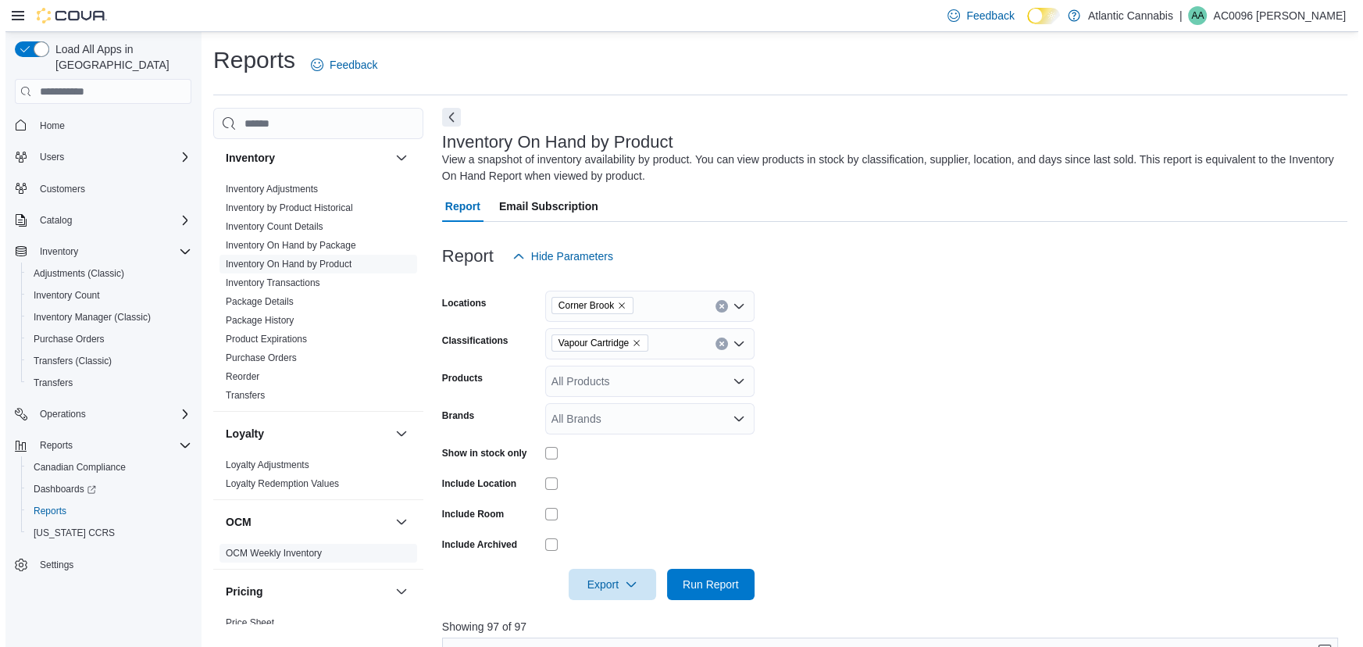
scroll to position [639, 0]
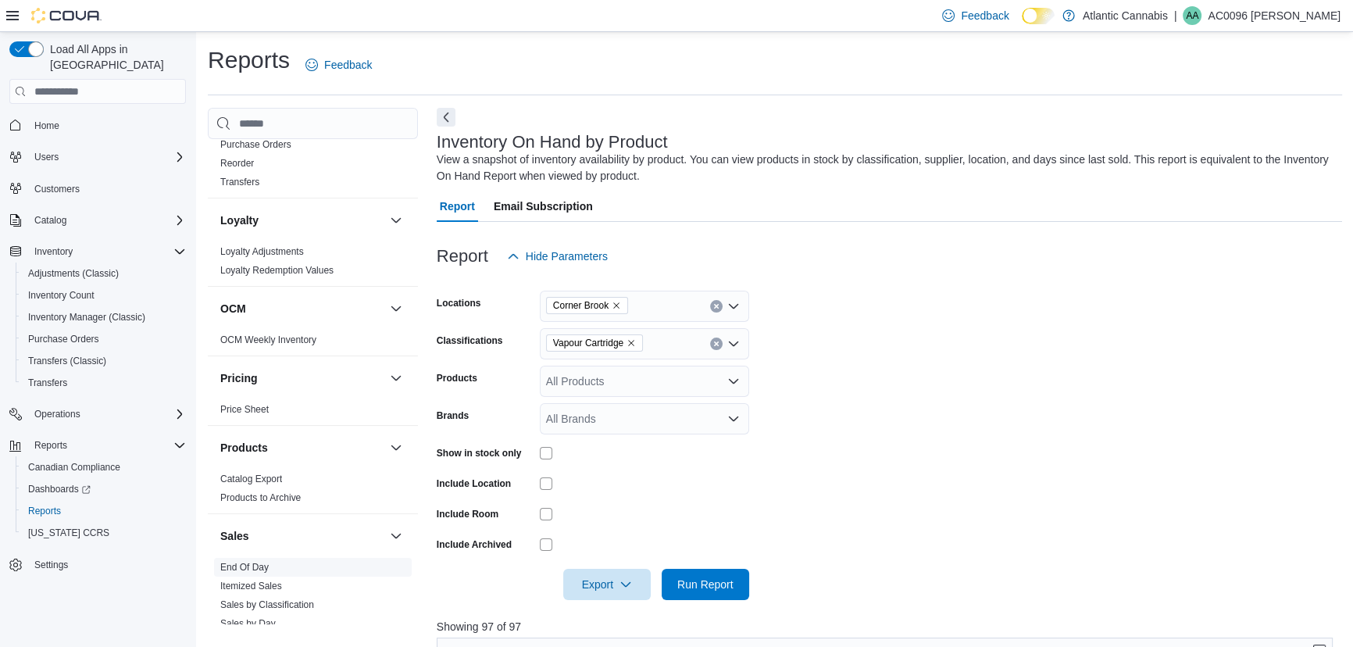
click at [365, 567] on span "End Of Day" at bounding box center [313, 567] width 198 height 19
click at [290, 571] on span "End Of Day" at bounding box center [313, 567] width 198 height 19
click at [273, 570] on span "End Of Day" at bounding box center [313, 567] width 198 height 19
click at [274, 570] on span "End Of Day" at bounding box center [313, 567] width 198 height 19
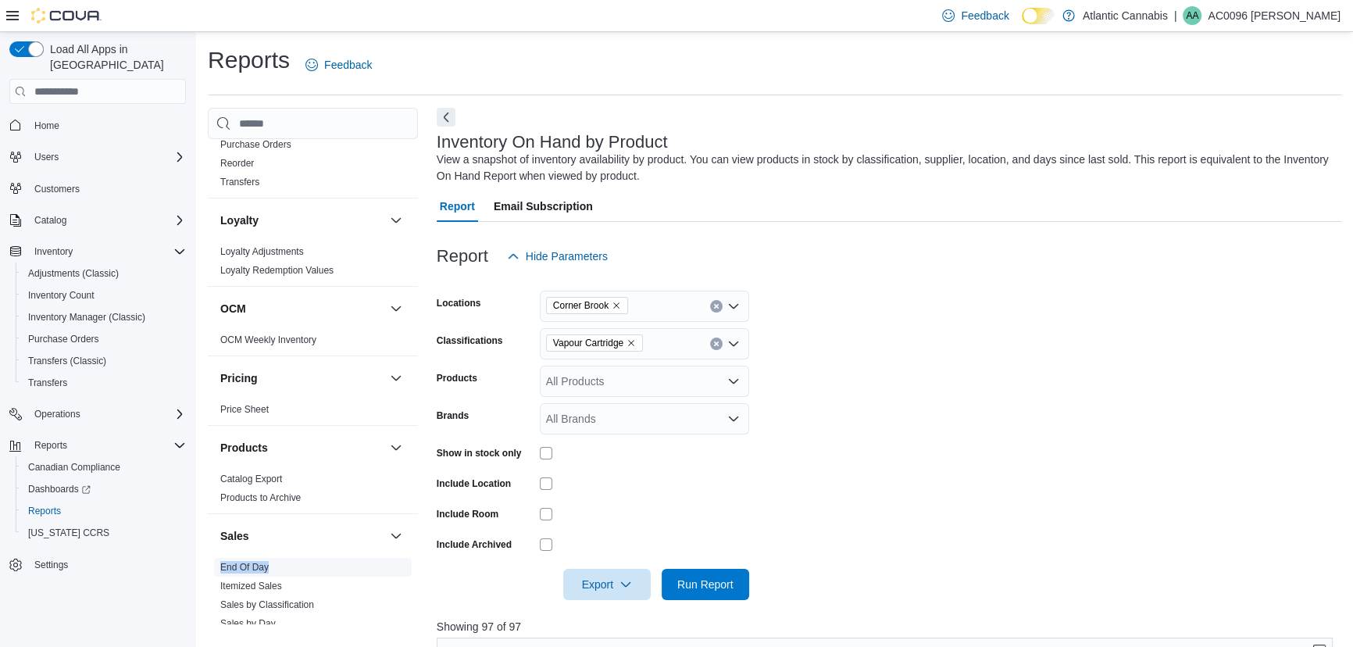
click at [278, 562] on span "End Of Day" at bounding box center [313, 567] width 198 height 19
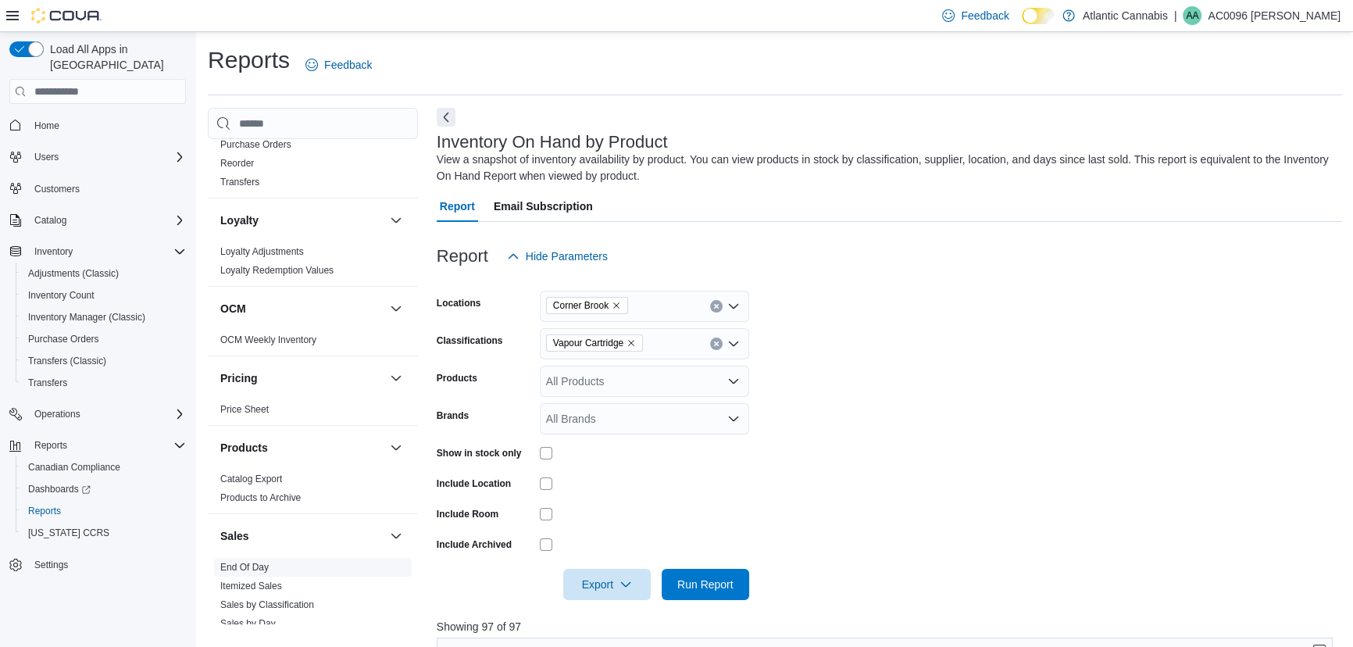
click at [263, 567] on link "End Of Day" at bounding box center [244, 567] width 48 height 11
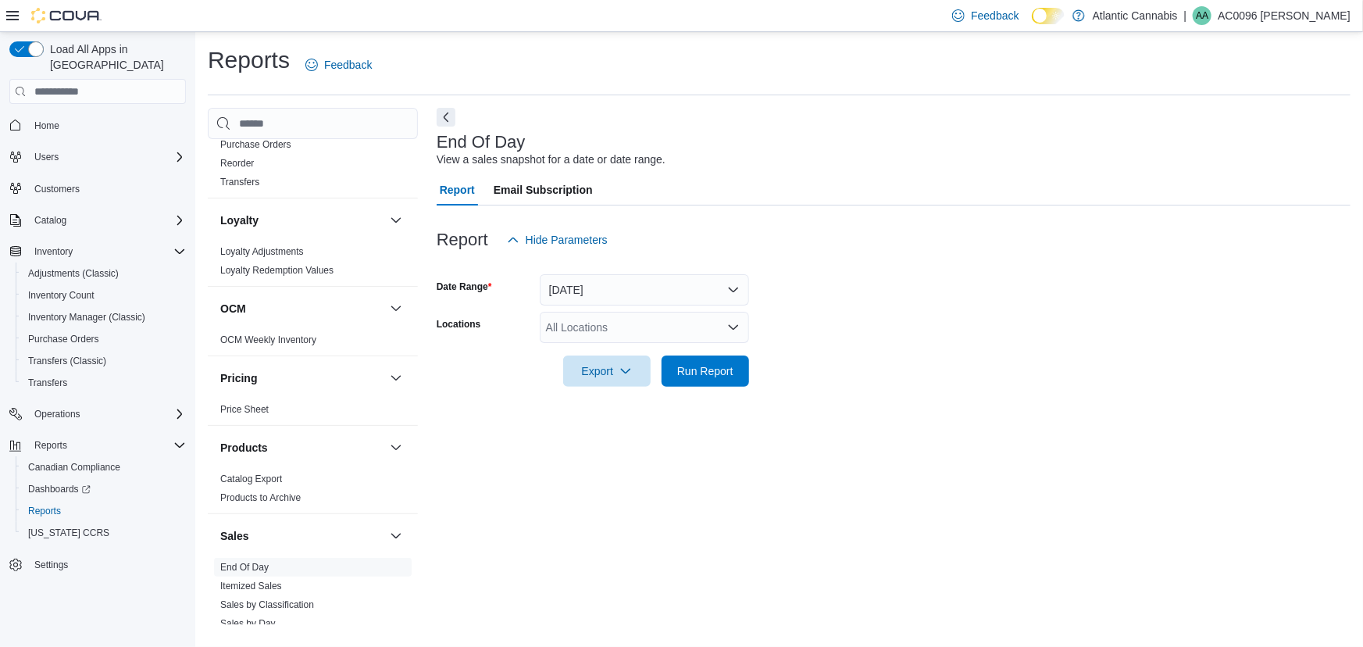
click at [575, 335] on div "All Locations" at bounding box center [644, 327] width 209 height 31
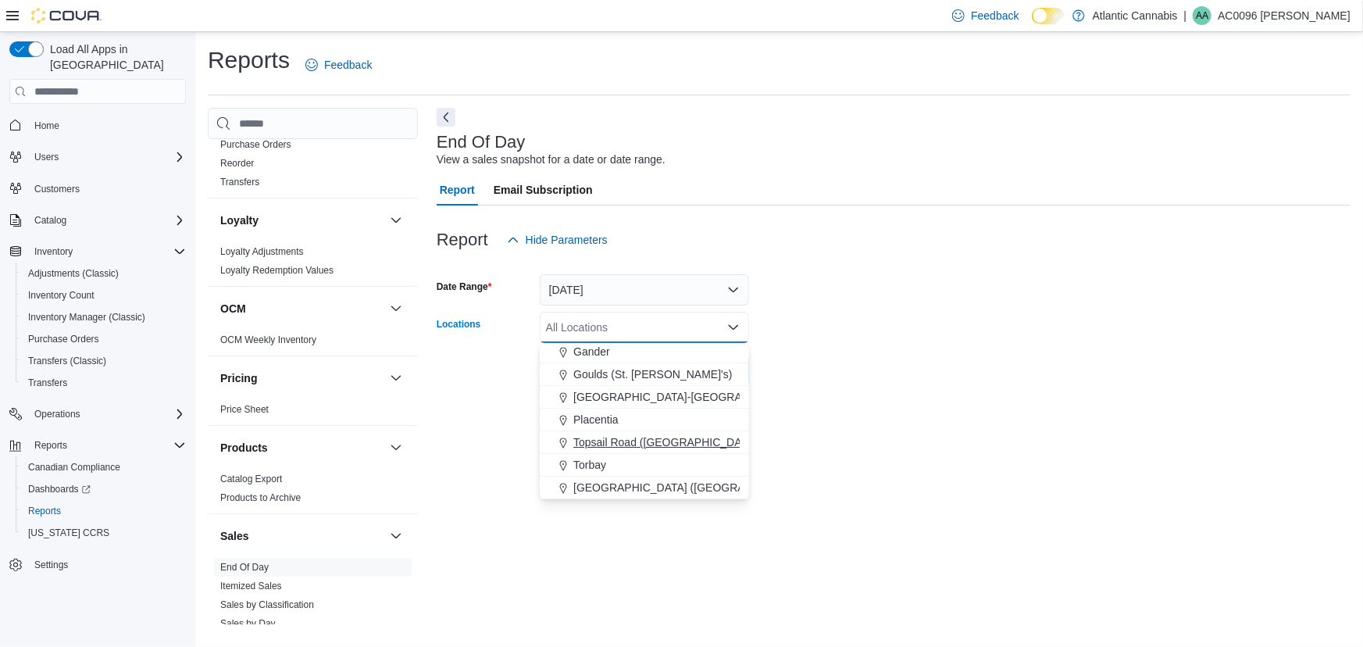
click at [581, 433] on button "Topsail Road ([GEOGRAPHIC_DATA][PERSON_NAME])" at bounding box center [644, 442] width 209 height 23
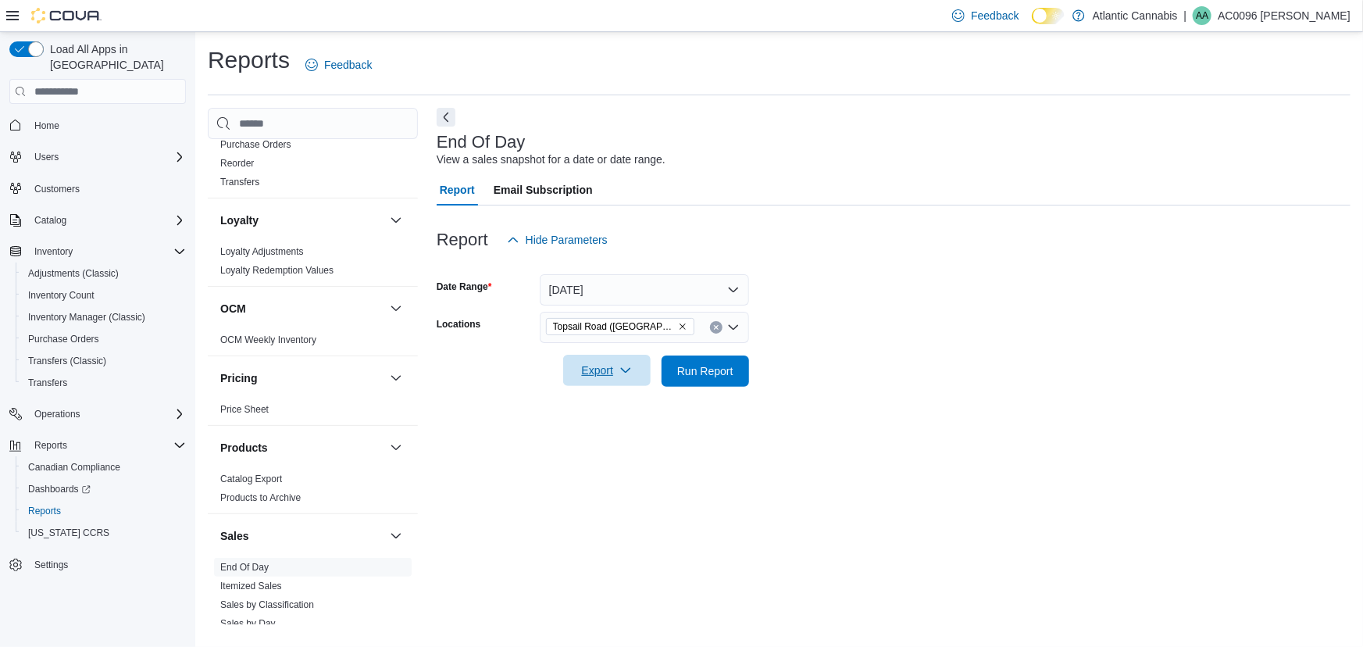
drag, startPoint x: 868, startPoint y: 228, endPoint x: 641, endPoint y: 368, distance: 266.9
click at [859, 241] on div "Report Hide Parameters" at bounding box center [894, 239] width 914 height 31
click at [684, 371] on span "Run Report" at bounding box center [705, 370] width 56 height 16
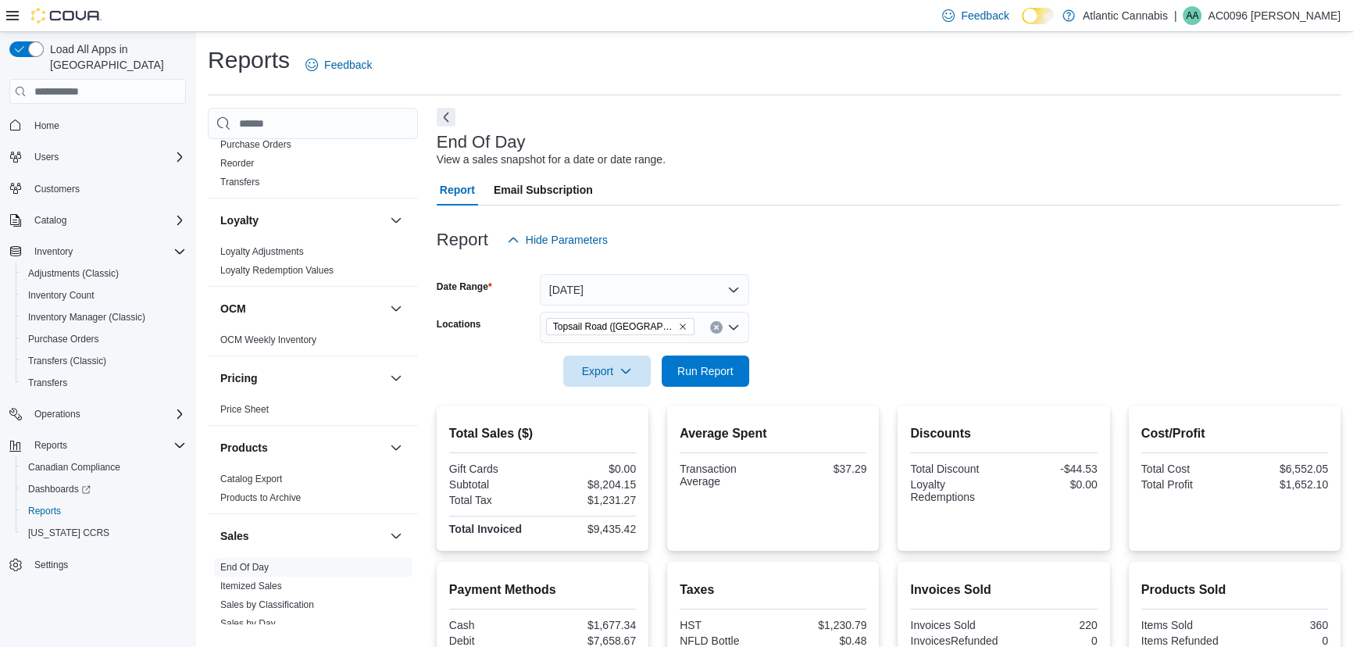
click at [680, 326] on icon "Remove Topsail Road (St. John's) from selection in this group" at bounding box center [683, 327] width 6 height 6
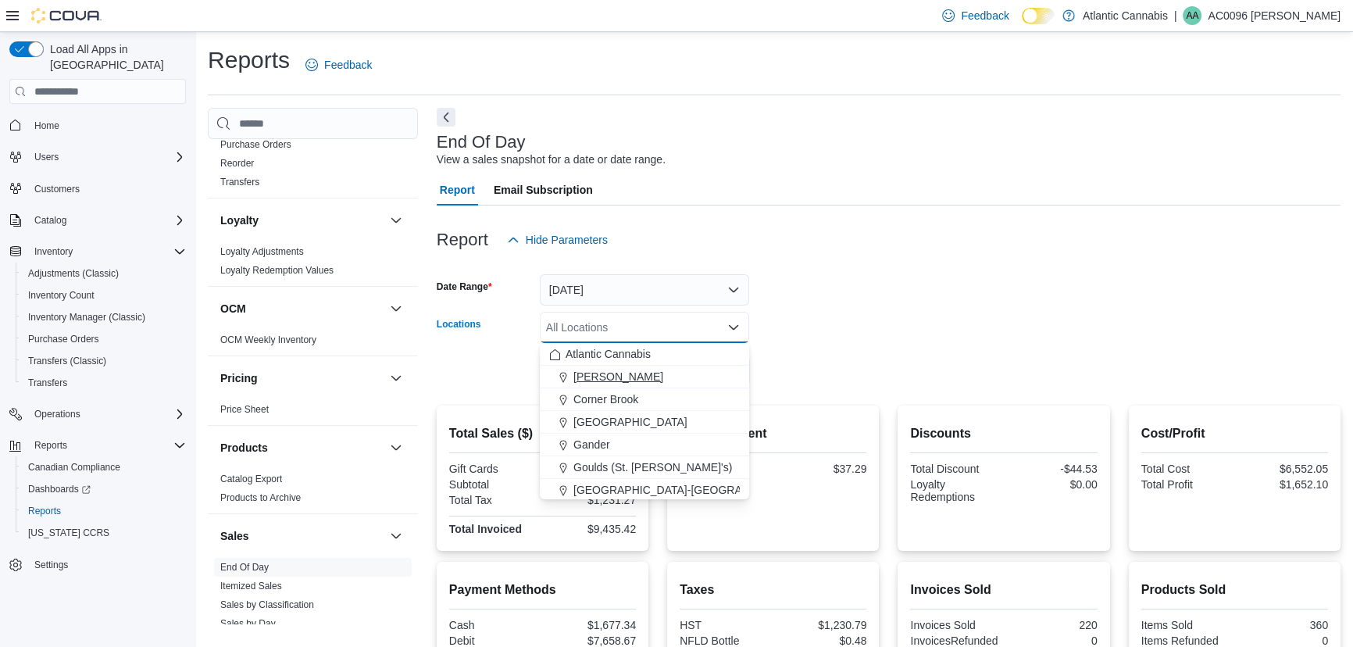
drag, startPoint x: 654, startPoint y: 402, endPoint x: 680, endPoint y: 386, distance: 30.8
click at [667, 395] on div "Corner Brook" at bounding box center [644, 399] width 191 height 16
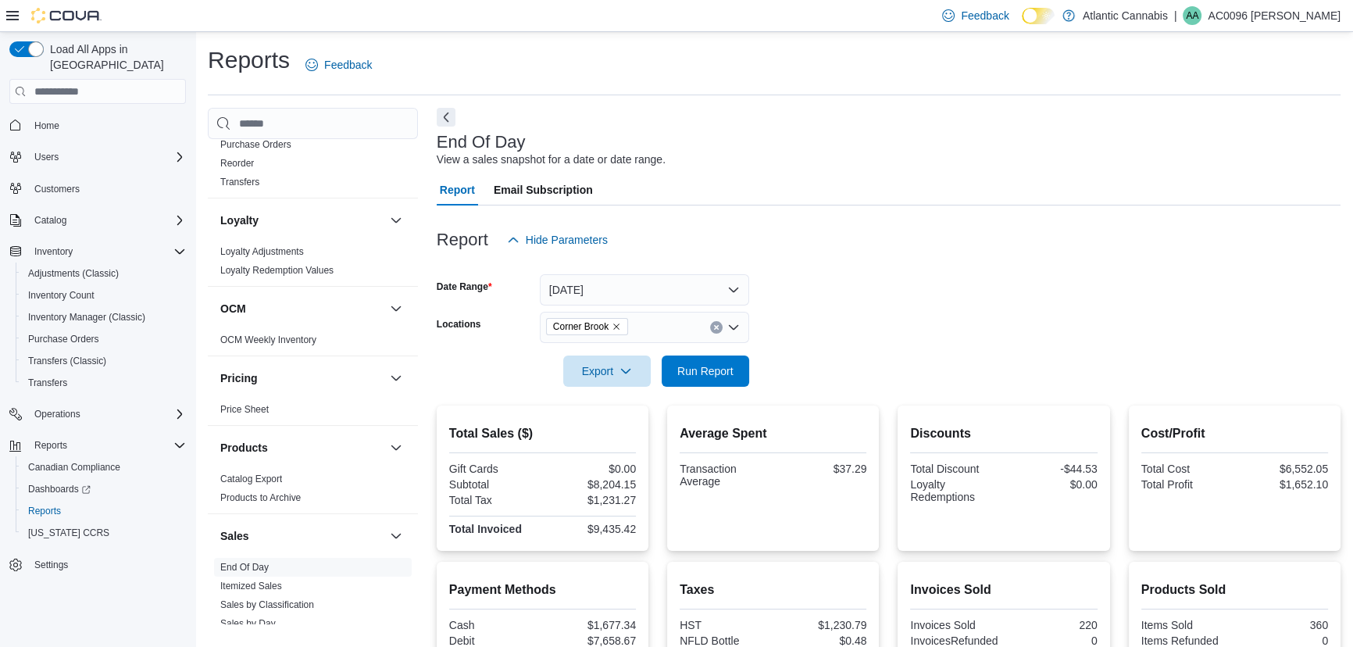
drag, startPoint x: 887, startPoint y: 320, endPoint x: 801, endPoint y: 380, distance: 105.1
click at [859, 344] on form "Date Range [DATE] Locations Corner Brook Export Run Report" at bounding box center [889, 320] width 904 height 131
click at [687, 361] on span "Run Report" at bounding box center [705, 370] width 69 height 31
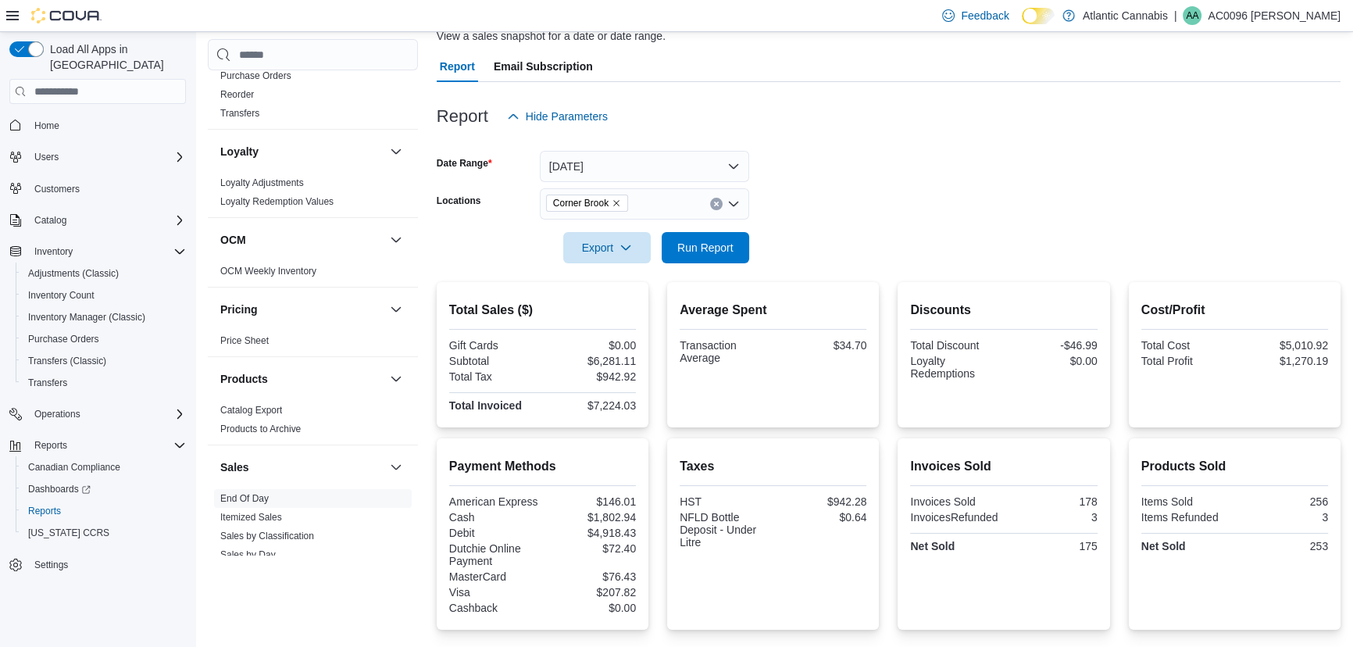
scroll to position [407, 0]
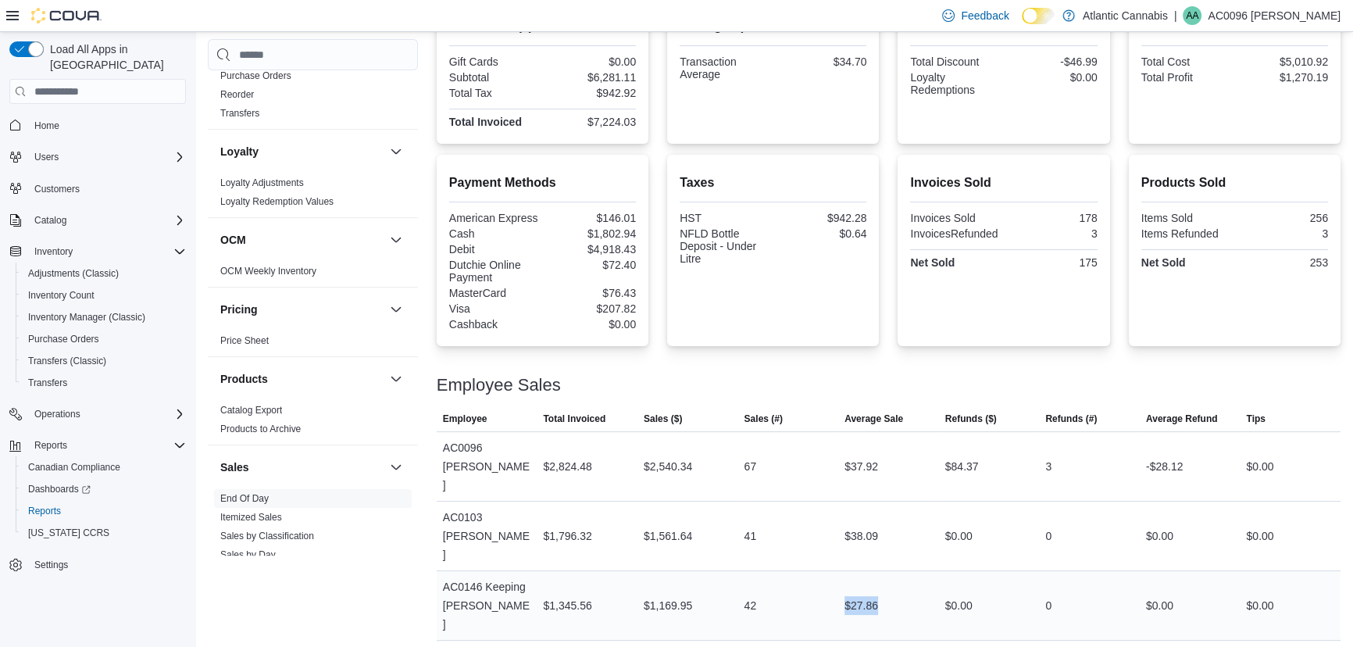
drag, startPoint x: 852, startPoint y: 559, endPoint x: 900, endPoint y: 546, distance: 50.0
click at [900, 590] on div "$27.86" at bounding box center [888, 605] width 101 height 31
click at [789, 590] on div "42" at bounding box center [788, 605] width 101 height 31
drag, startPoint x: 843, startPoint y: 559, endPoint x: 891, endPoint y: 554, distance: 48.7
click at [891, 590] on div "$27.86" at bounding box center [888, 605] width 101 height 31
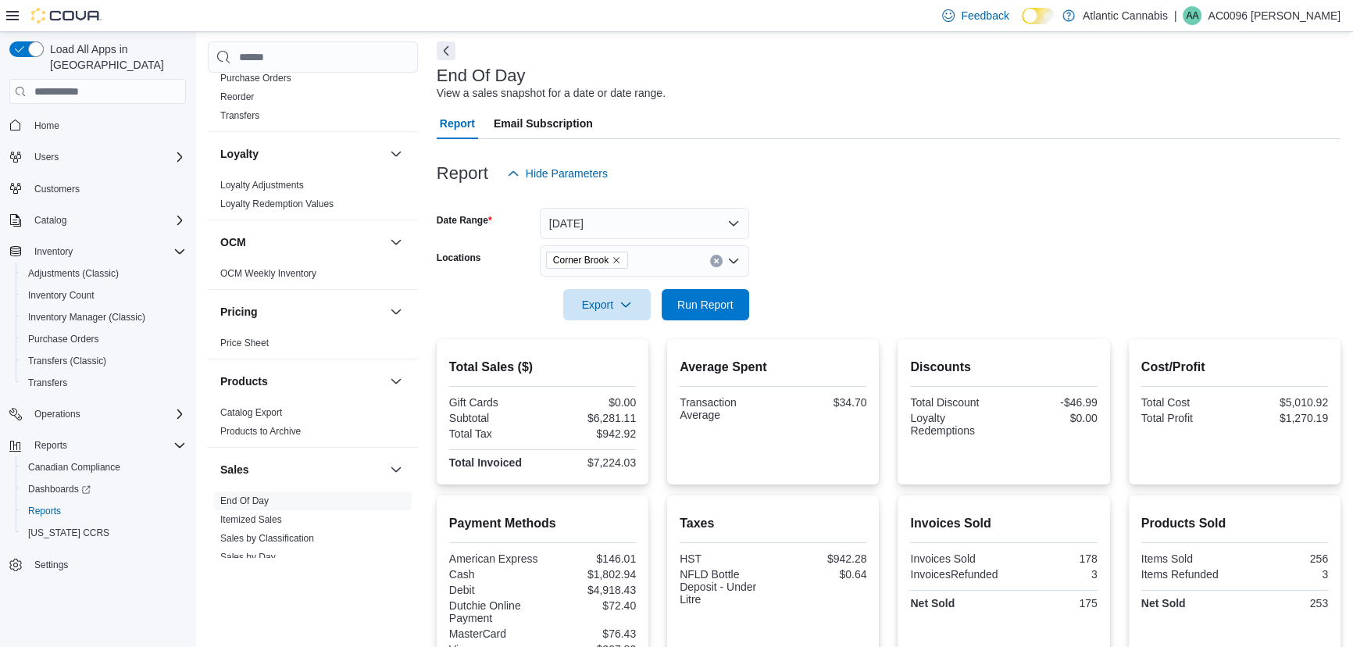
scroll to position [52, 0]
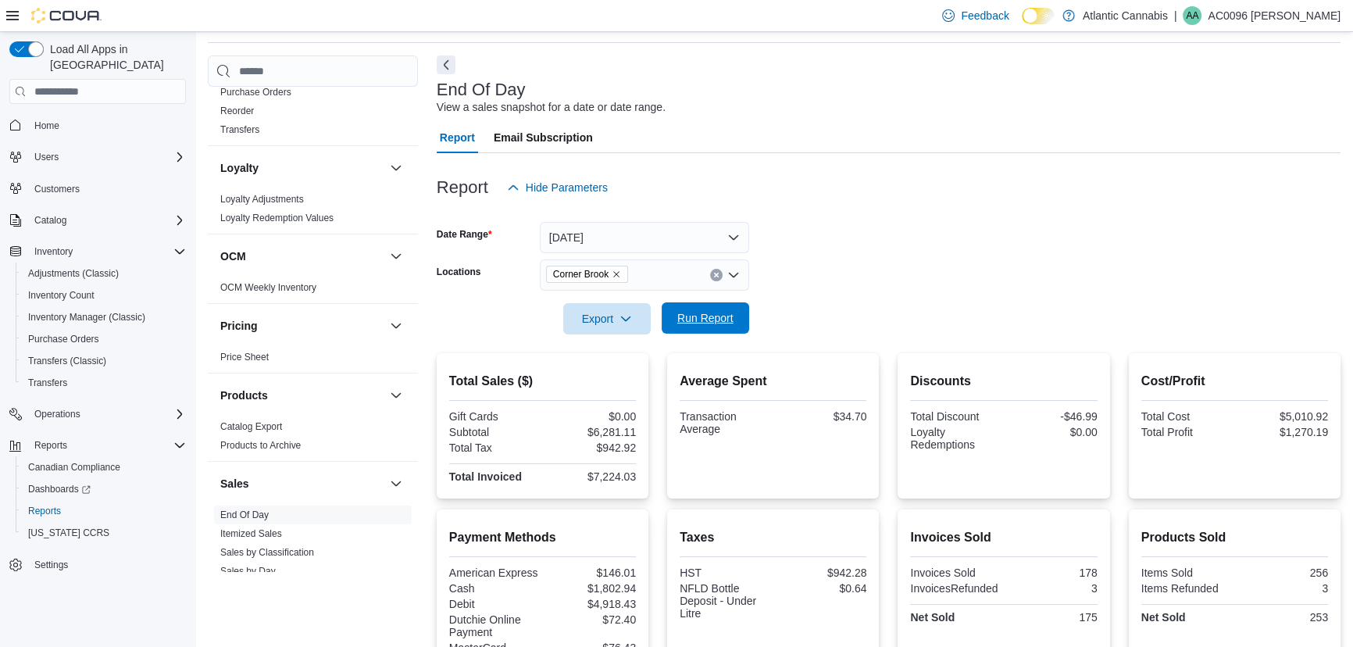
click at [717, 323] on span "Run Report" at bounding box center [705, 318] width 56 height 16
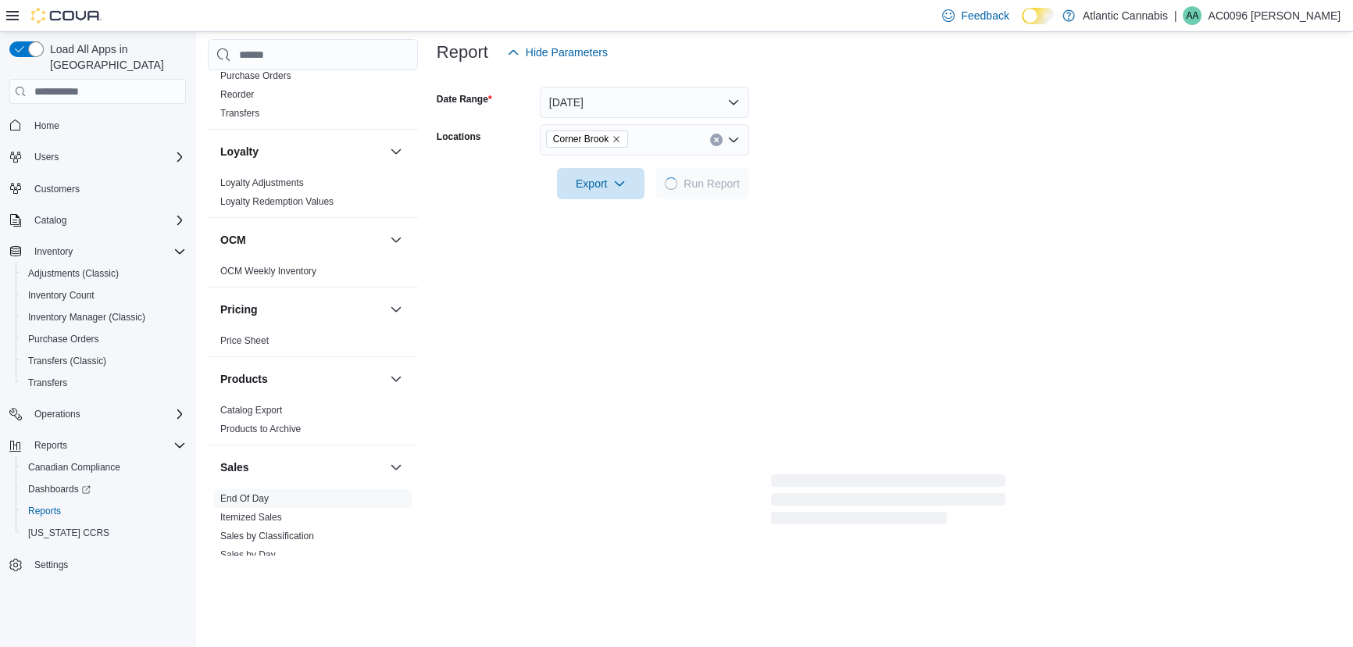
scroll to position [212, 0]
